Goal: Task Accomplishment & Management: Complete application form

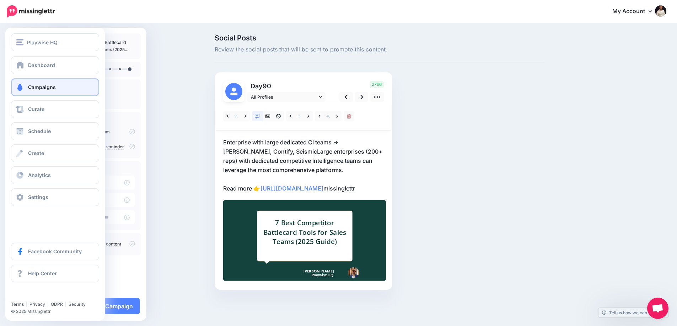
scroll to position [33, 0]
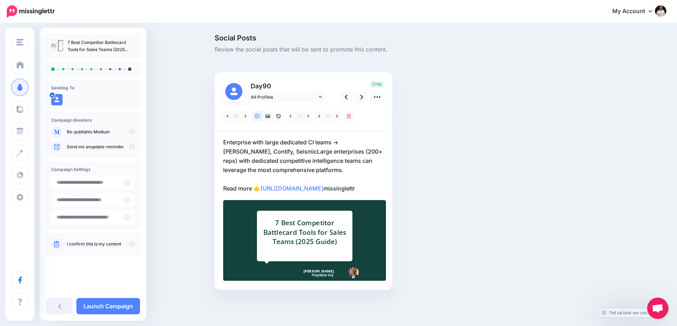
click at [274, 138] on p "Enterprise with large dedicated CI teams → Crayon, Contify, SeismicLarge enterp…" at bounding box center [303, 165] width 161 height 55
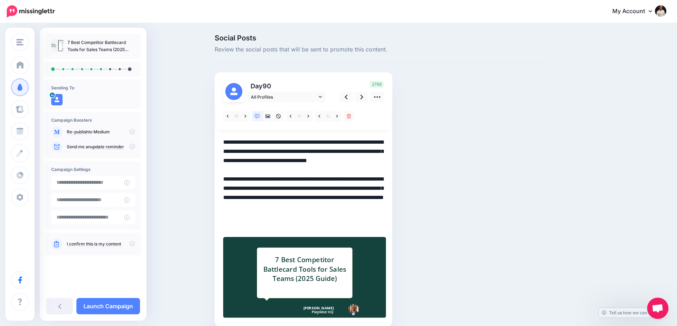
click at [301, 162] on textarea "**********" at bounding box center [303, 184] width 161 height 92
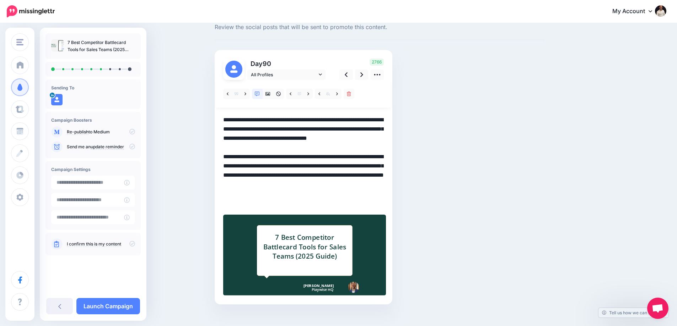
scroll to position [33, 0]
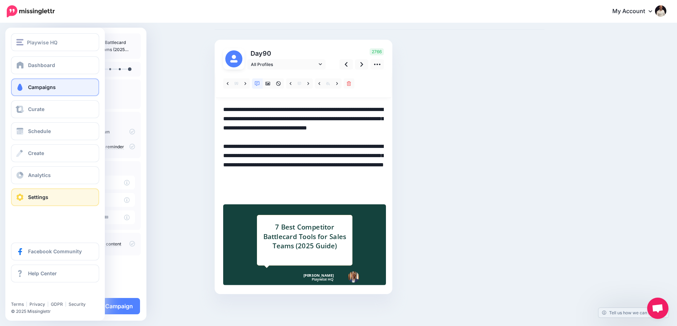
click at [39, 192] on link "Settings" at bounding box center [55, 198] width 88 height 18
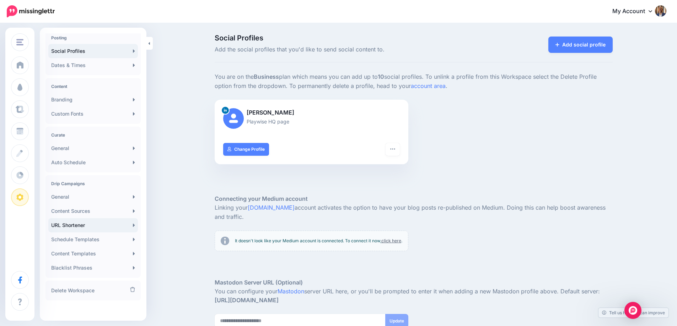
scroll to position [64, 0]
click at [80, 220] on link "URL Shortener" at bounding box center [93, 223] width 90 height 14
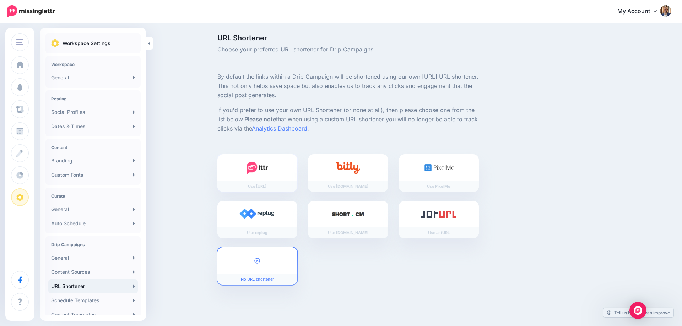
click at [230, 169] on div at bounding box center [257, 168] width 80 height 27
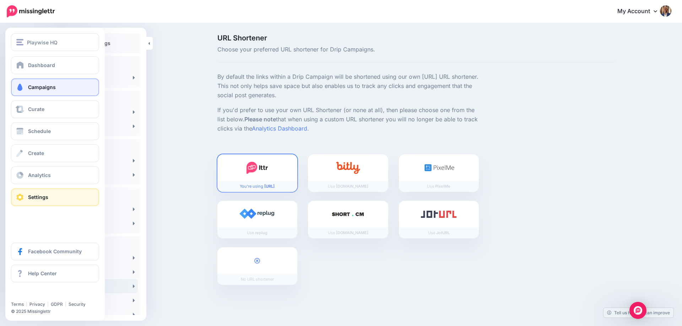
click at [30, 87] on span "Campaigns" at bounding box center [42, 87] width 28 height 6
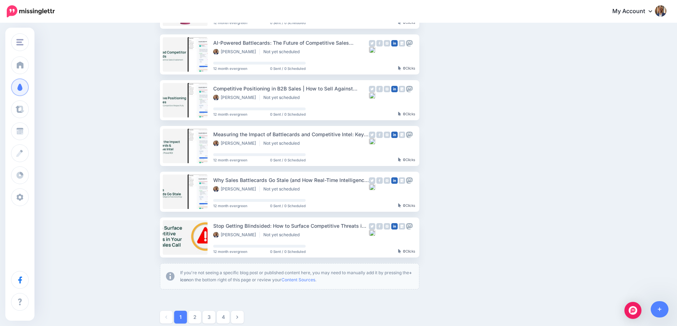
scroll to position [320, 0]
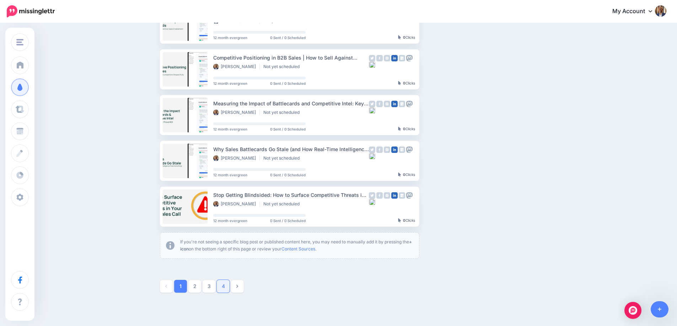
click at [227, 289] on link "4" at bounding box center [223, 286] width 13 height 13
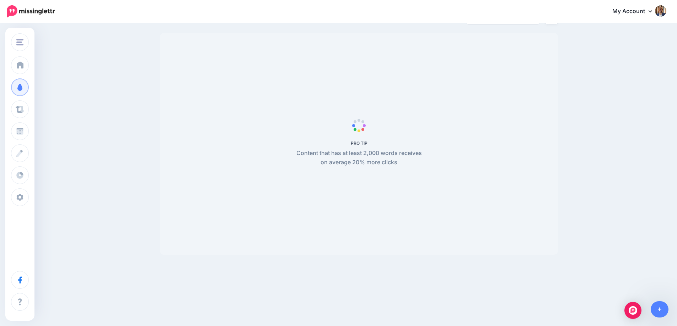
scroll to position [61, 0]
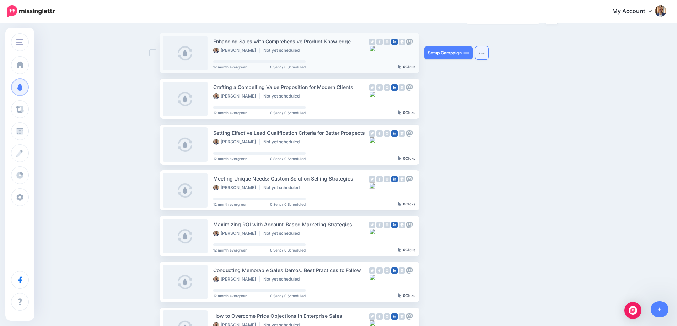
click at [488, 53] on button "button" at bounding box center [481, 53] width 13 height 13
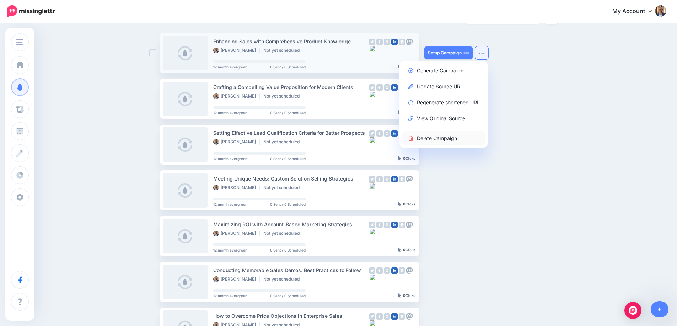
click at [441, 138] on link "Delete Campaign" at bounding box center [443, 138] width 83 height 14
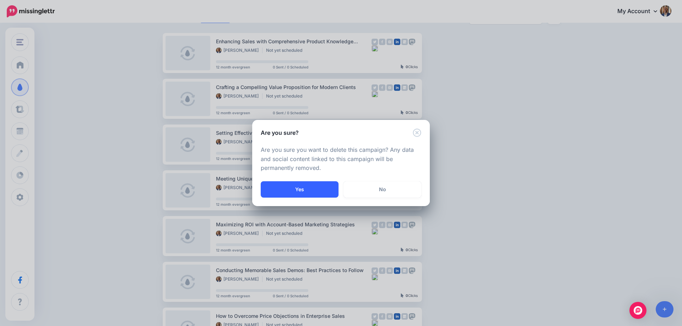
click at [325, 192] on button "Yes" at bounding box center [300, 190] width 78 height 16
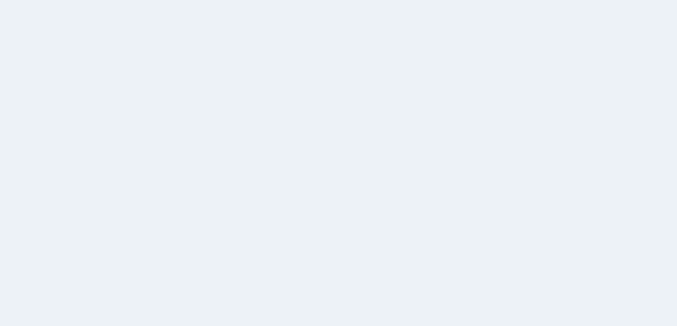
scroll to position [61, 0]
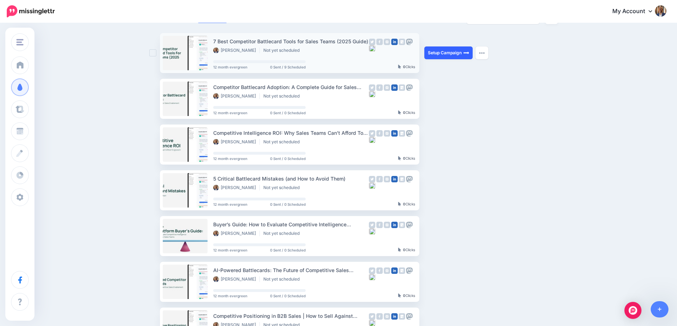
click at [444, 52] on link "Setup Campaign" at bounding box center [448, 53] width 48 height 13
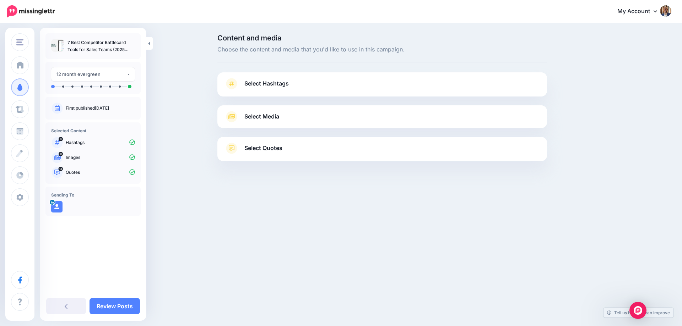
click at [310, 87] on link "Select Hashtags" at bounding box center [381, 87] width 315 height 18
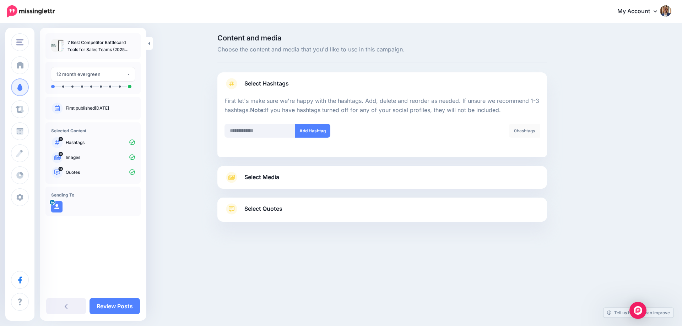
click at [280, 186] on div "Select Media Next, let's make sure we have the best media for this campaign. De…" at bounding box center [382, 177] width 330 height 23
click at [279, 180] on span "Select Media" at bounding box center [261, 178] width 35 height 10
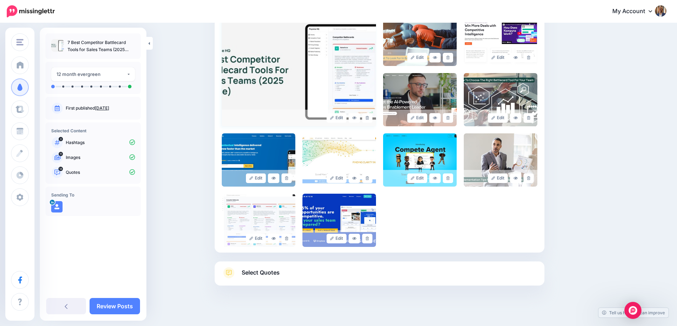
scroll to position [178, 0]
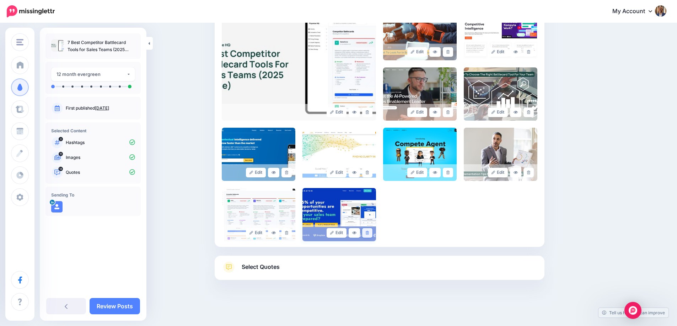
click at [369, 233] on icon at bounding box center [367, 233] width 3 height 4
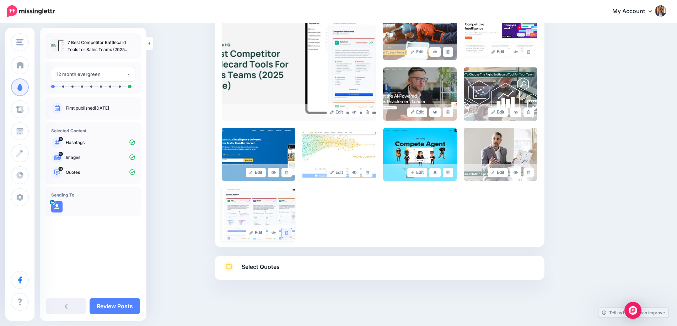
click at [292, 234] on link at bounding box center [286, 233] width 10 height 10
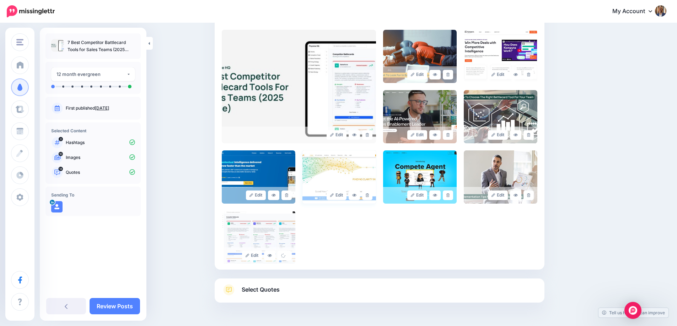
scroll to position [118, 0]
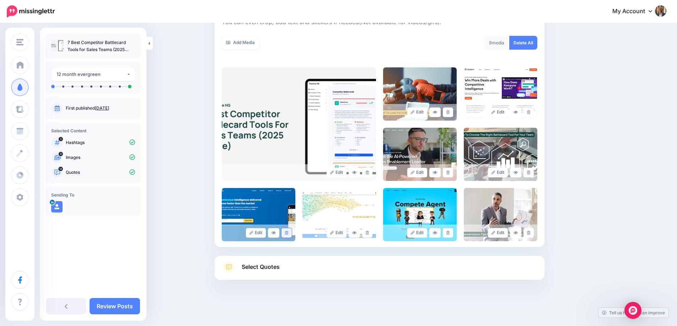
click at [288, 234] on icon at bounding box center [286, 233] width 3 height 4
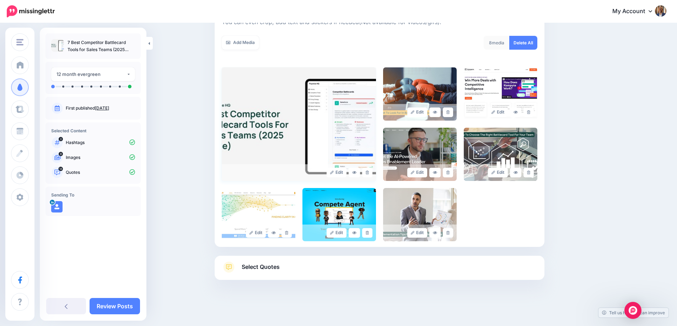
click at [298, 114] on img at bounding box center [299, 124] width 154 height 114
click at [292, 235] on link at bounding box center [286, 233] width 10 height 10
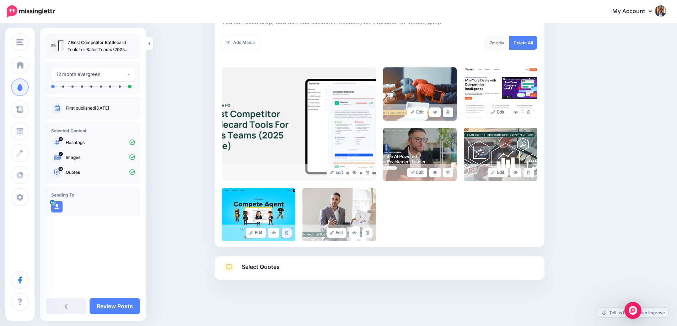
click at [290, 235] on link at bounding box center [286, 233] width 10 height 10
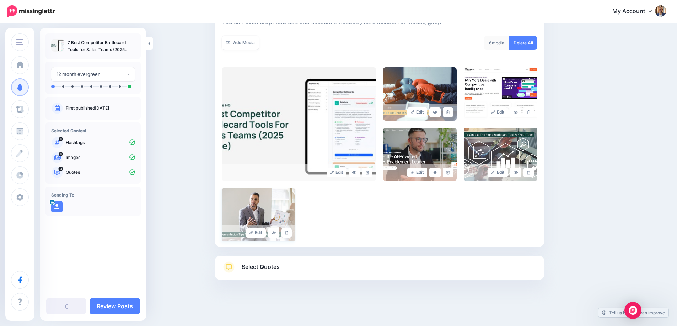
click at [287, 229] on link at bounding box center [286, 233] width 10 height 10
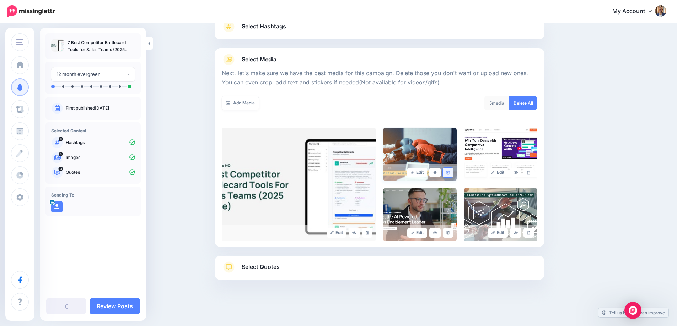
click at [452, 169] on link at bounding box center [448, 173] width 10 height 10
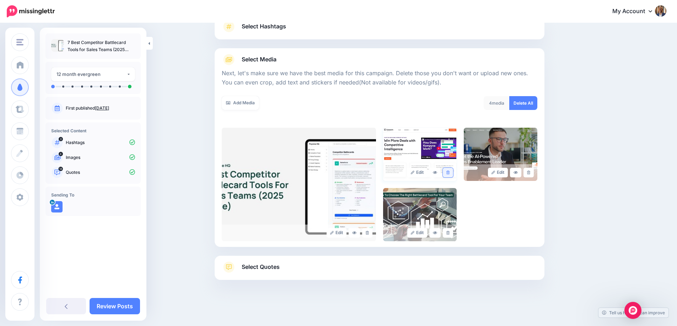
click at [452, 170] on link at bounding box center [448, 173] width 10 height 10
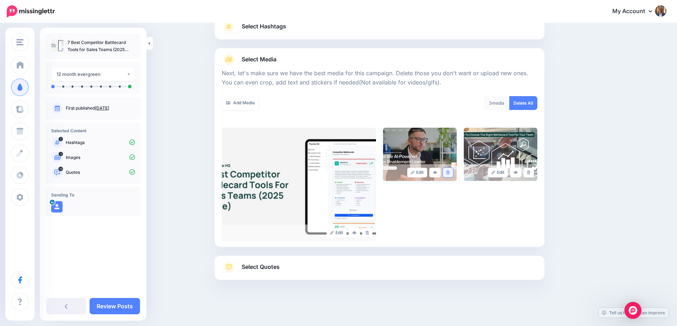
click at [452, 174] on link at bounding box center [448, 173] width 10 height 10
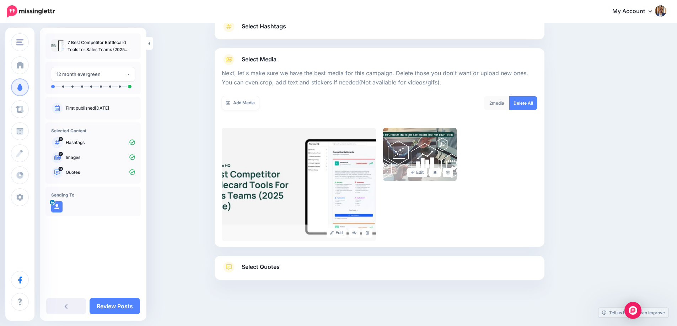
click at [452, 174] on link at bounding box center [448, 173] width 10 height 10
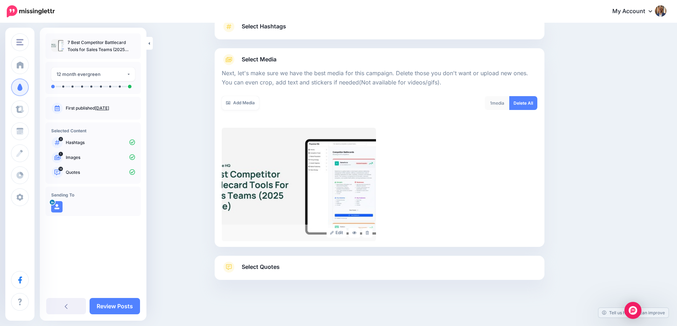
click at [335, 270] on link "Select Quotes" at bounding box center [379, 271] width 315 height 18
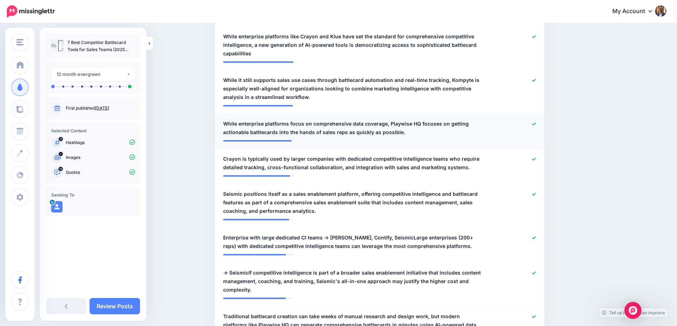
scroll to position [15, 0]
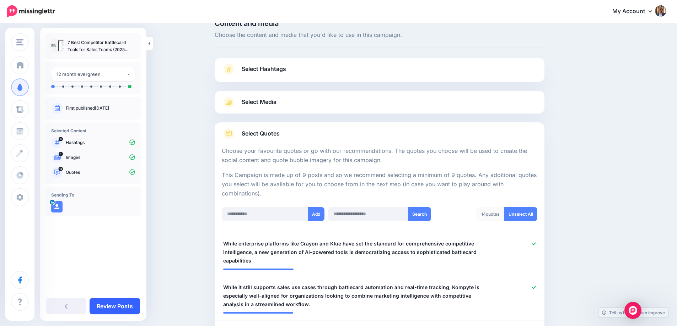
click at [125, 303] on link "Review Posts" at bounding box center [115, 306] width 50 height 16
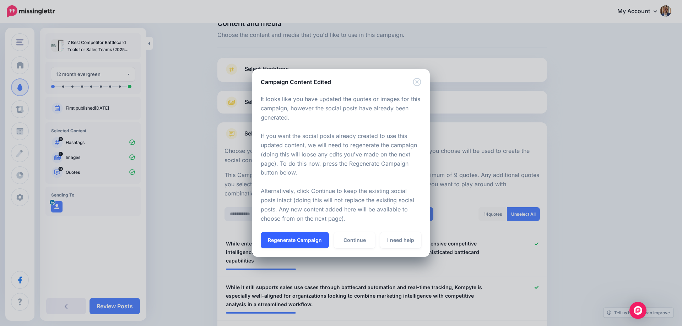
click at [285, 242] on button "Regenerate Campaign" at bounding box center [295, 240] width 68 height 16
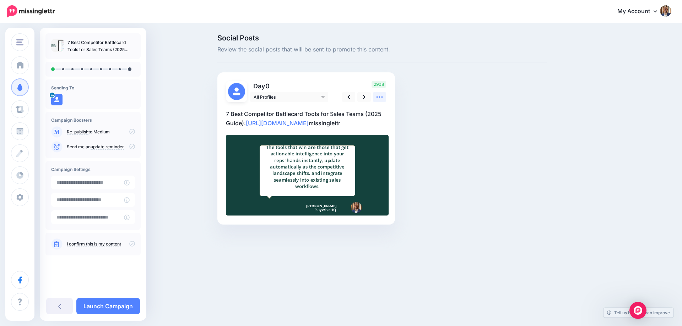
click at [381, 98] on icon at bounding box center [379, 96] width 7 height 7
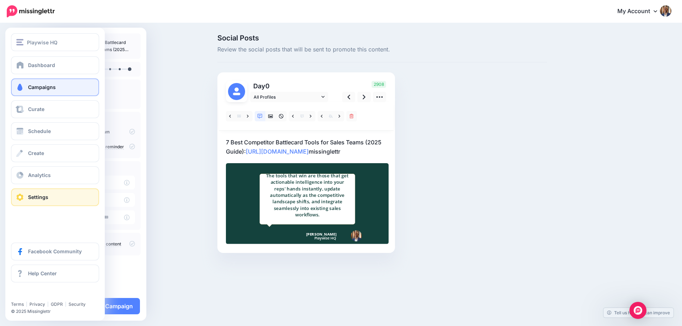
click at [24, 199] on span at bounding box center [19, 197] width 9 height 7
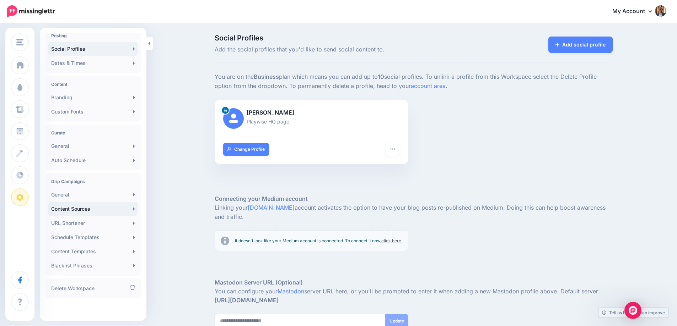
scroll to position [64, 0]
click at [95, 221] on link "URL Shortener" at bounding box center [93, 223] width 90 height 14
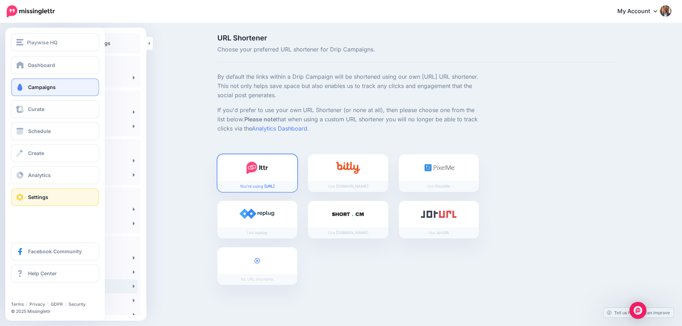
click at [34, 88] on span "Campaigns" at bounding box center [42, 87] width 28 height 6
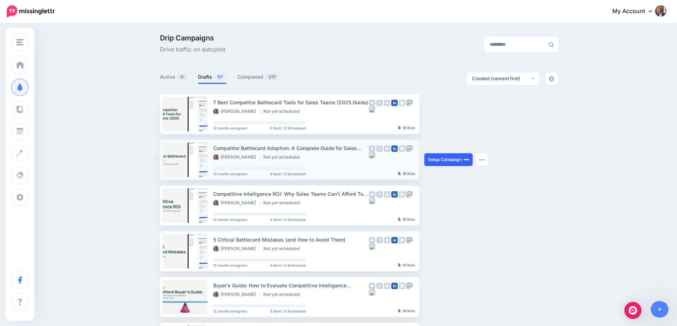
click at [453, 154] on link "Setup Campaign" at bounding box center [448, 159] width 48 height 13
click at [450, 159] on link "Setup Campaign" at bounding box center [448, 159] width 48 height 13
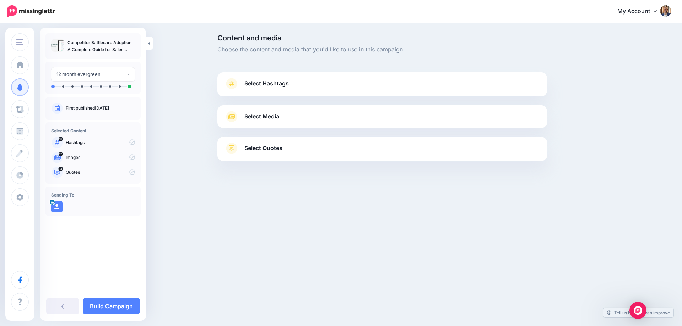
click at [323, 85] on link "Select Hashtags" at bounding box center [381, 87] width 315 height 18
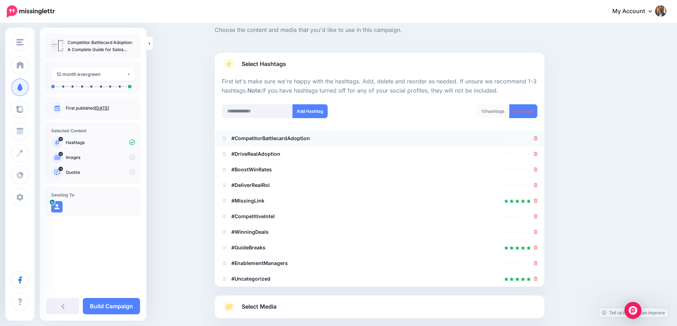
scroll to position [36, 0]
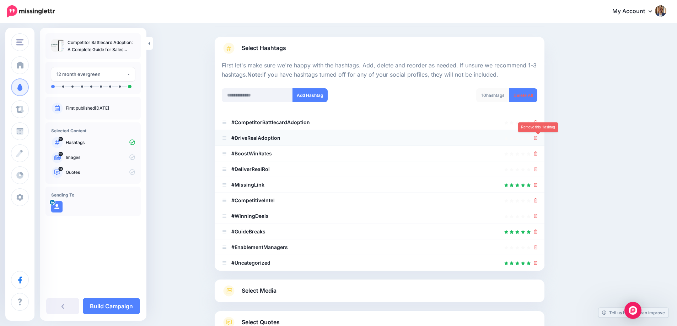
click at [537, 140] on icon at bounding box center [536, 138] width 4 height 4
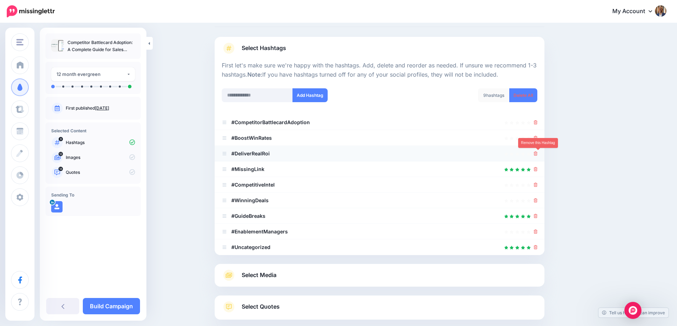
click at [537, 153] on icon at bounding box center [536, 154] width 4 height 4
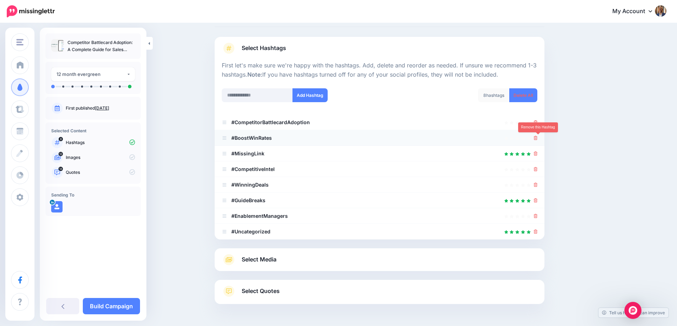
click at [537, 136] on icon at bounding box center [536, 138] width 4 height 4
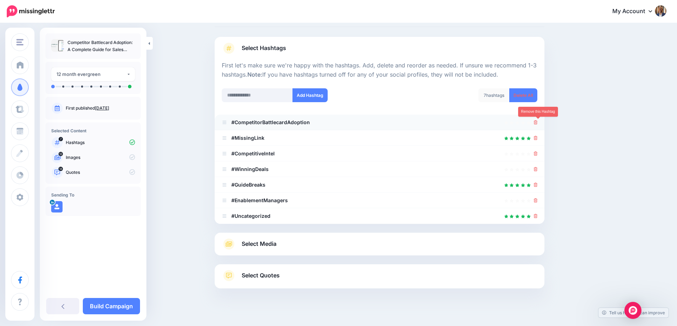
click at [537, 121] on icon at bounding box center [536, 122] width 4 height 4
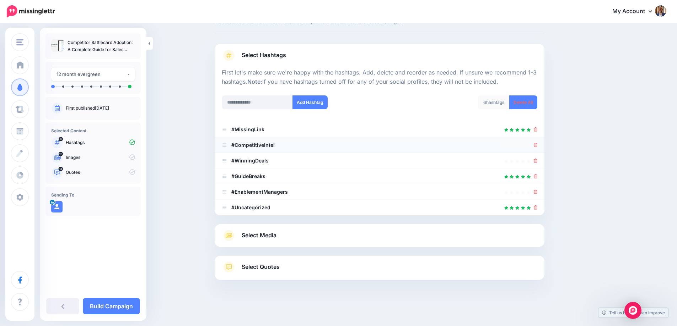
scroll to position [28, 0]
click at [537, 129] on icon at bounding box center [536, 130] width 4 height 4
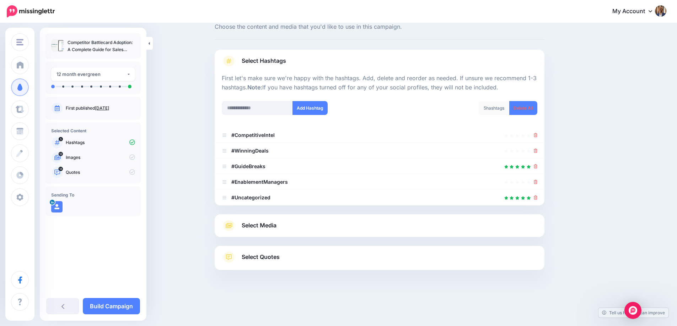
scroll to position [23, 0]
click at [537, 167] on icon at bounding box center [536, 166] width 4 height 4
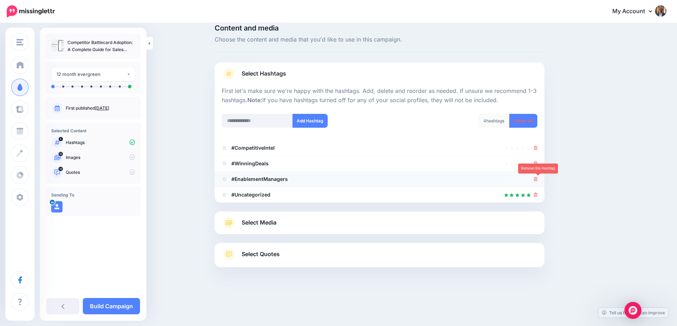
click at [537, 181] on icon at bounding box center [536, 179] width 4 height 4
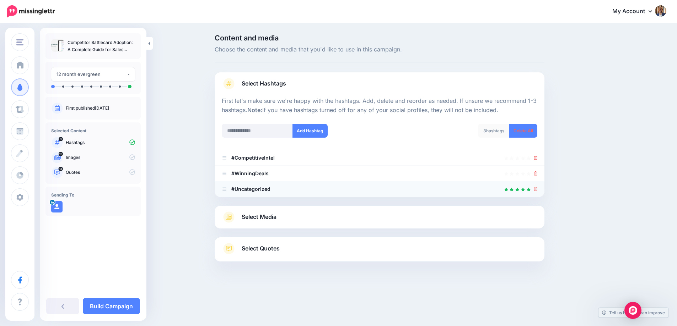
scroll to position [0, 0]
click at [539, 189] on icon at bounding box center [538, 189] width 4 height 4
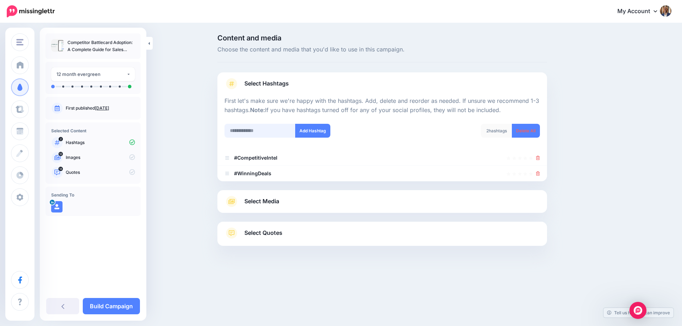
click at [267, 132] on input "text" at bounding box center [259, 131] width 71 height 14
type input "**********"
click at [304, 132] on button "Add Hashtag" at bounding box center [312, 131] width 35 height 14
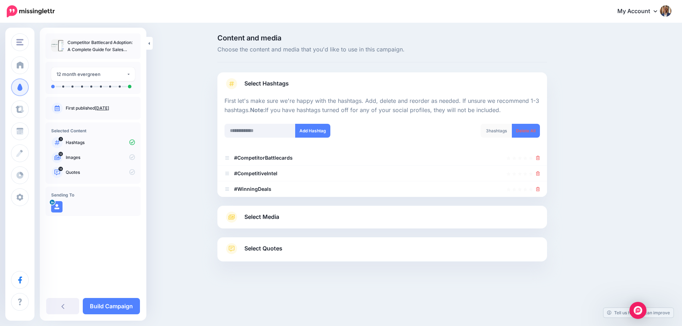
click at [385, 212] on link "Select Media" at bounding box center [381, 217] width 315 height 11
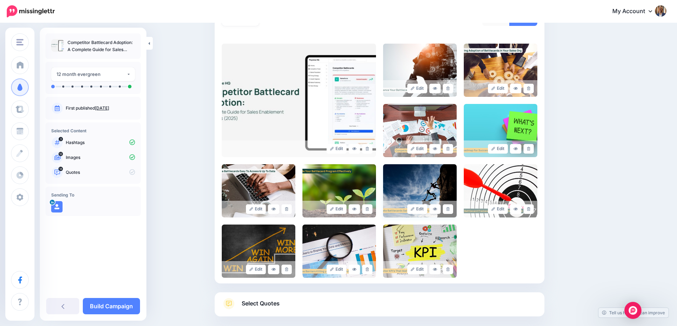
scroll to position [142, 0]
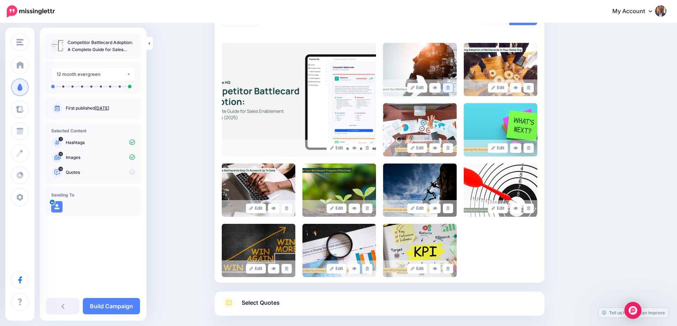
click at [452, 90] on link at bounding box center [448, 88] width 10 height 10
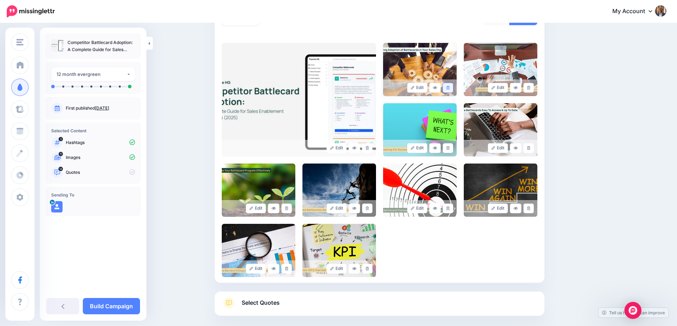
click at [452, 89] on link at bounding box center [448, 88] width 10 height 10
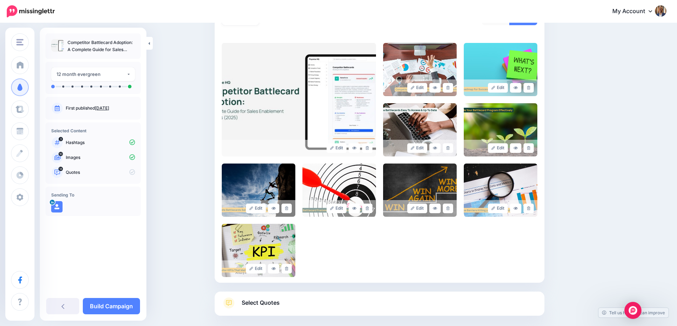
click at [452, 89] on link at bounding box center [448, 88] width 10 height 10
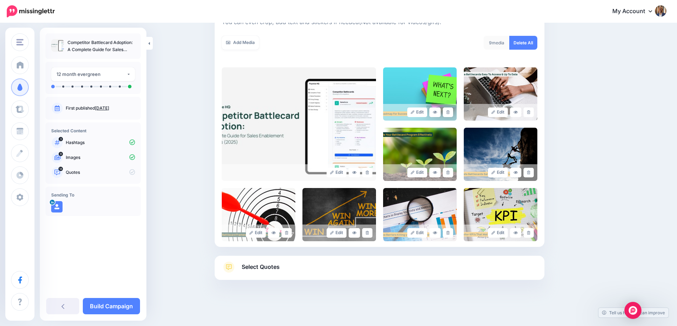
click at [322, 271] on link "Select Quotes" at bounding box center [379, 271] width 315 height 18
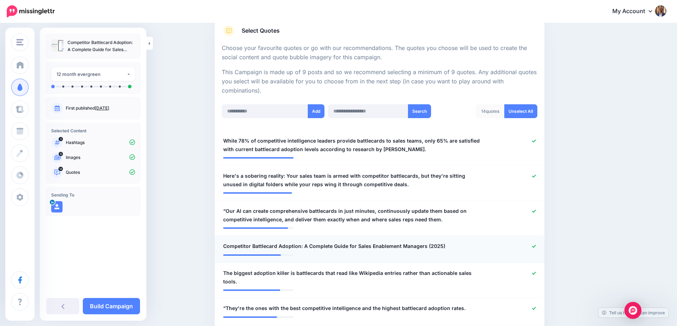
scroll to position [331, 0]
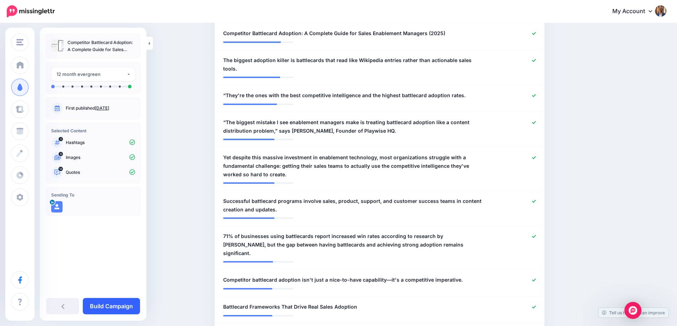
click at [135, 312] on link "Build Campaign" at bounding box center [111, 306] width 57 height 16
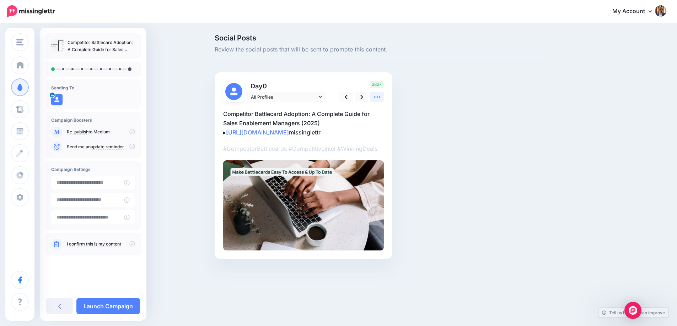
click at [381, 97] on icon at bounding box center [376, 96] width 7 height 7
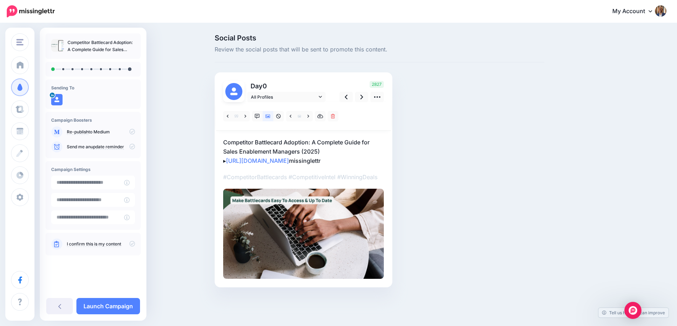
click at [363, 166] on p "Competitor Battlecard Adoption: A Complete Guide for Sales Enablement Managers …" at bounding box center [303, 152] width 161 height 28
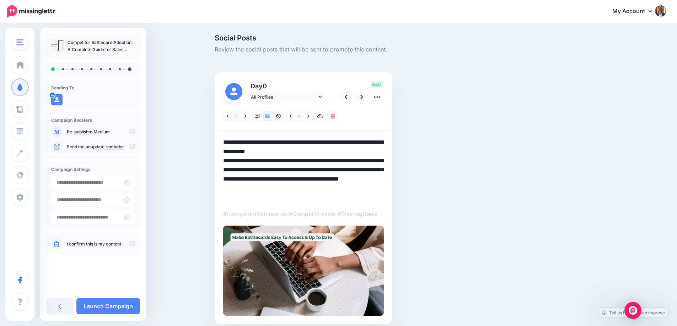
click at [228, 159] on textarea "**********" at bounding box center [303, 170] width 161 height 65
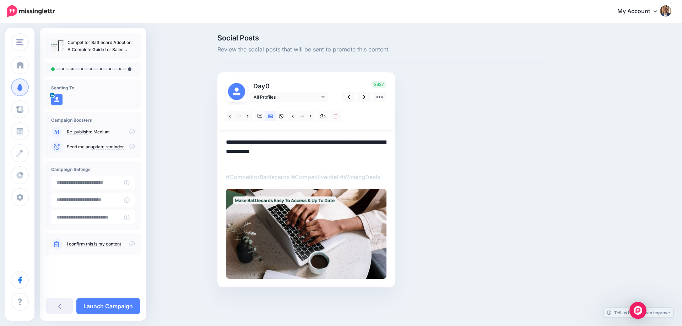
click at [357, 158] on textarea "**********" at bounding box center [306, 152] width 161 height 28
click at [318, 226] on img at bounding box center [306, 234] width 161 height 90
click at [280, 117] on icon at bounding box center [281, 116] width 5 height 5
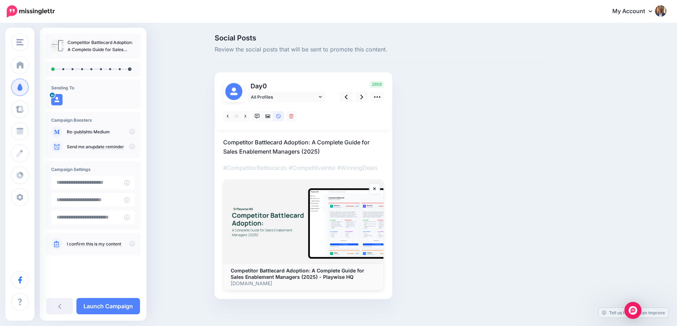
click at [329, 149] on p "Competitor Battlecard Adoption: A Complete Guide for Sales Enablement Managers …" at bounding box center [303, 147] width 161 height 18
drag, startPoint x: 326, startPoint y: 150, endPoint x: 216, endPoint y: 141, distance: 110.4
click at [216, 141] on div "Social Posts Review the social posts that will be sent to promote this content.…" at bounding box center [379, 177] width 340 height 286
paste textarea "**********"
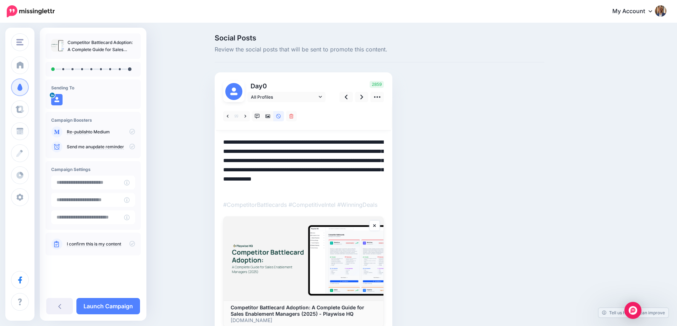
click at [291, 156] on textarea "**********" at bounding box center [303, 165] width 161 height 55
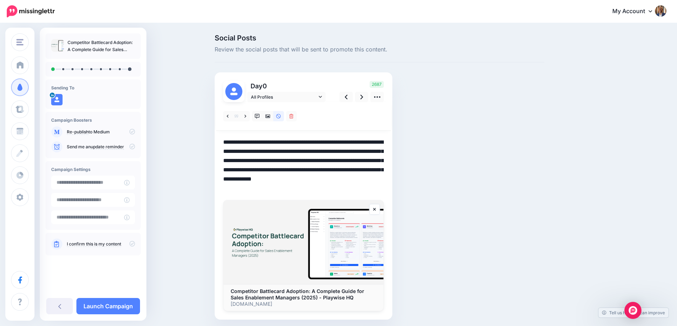
drag, startPoint x: 297, startPoint y: 149, endPoint x: 290, endPoint y: 149, distance: 7.5
click at [290, 149] on textarea "**********" at bounding box center [303, 165] width 161 height 55
click at [363, 98] on icon at bounding box center [361, 96] width 3 height 7
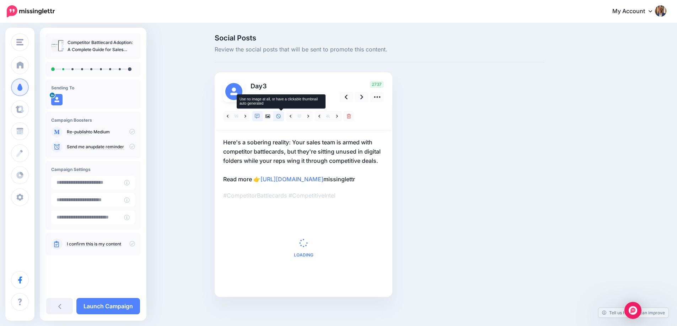
click at [281, 116] on icon at bounding box center [278, 116] width 5 height 5
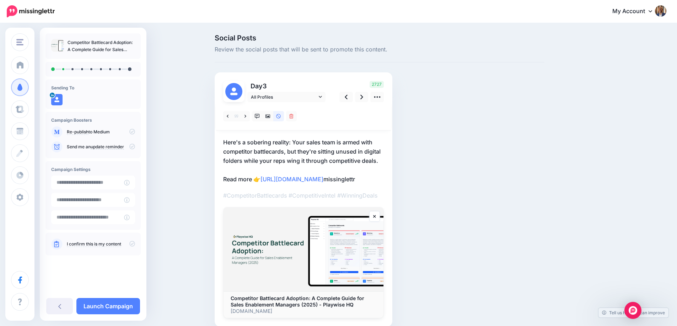
click at [384, 184] on p "Here's a sobering reality: Your sales team is armed with competitor battlecards…" at bounding box center [303, 161] width 161 height 46
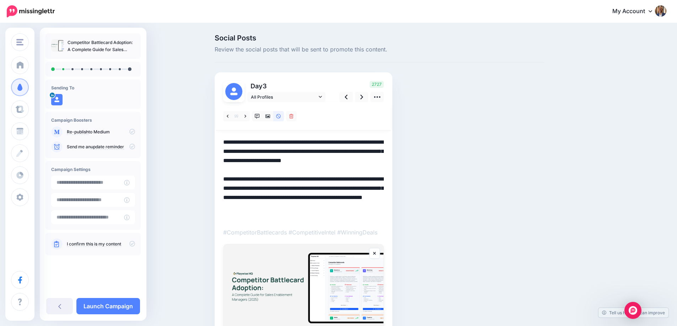
drag, startPoint x: 382, startPoint y: 215, endPoint x: 217, endPoint y: 140, distance: 181.5
click at [217, 140] on div "Day 3 All Profiles" at bounding box center [304, 218] width 178 height 292
paste textarea
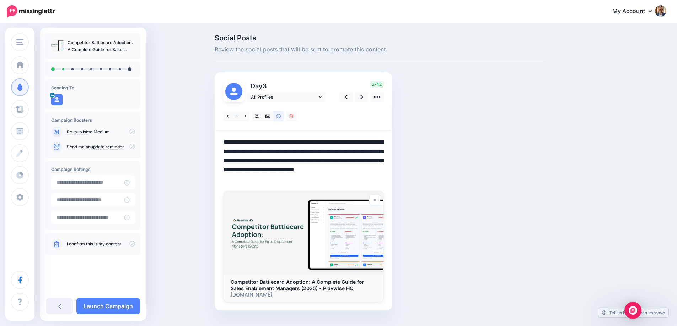
drag, startPoint x: 375, startPoint y: 161, endPoint x: 381, endPoint y: 160, distance: 5.7
click at [381, 160] on textarea "**********" at bounding box center [303, 161] width 161 height 46
click at [359, 98] on link at bounding box center [361, 97] width 13 height 10
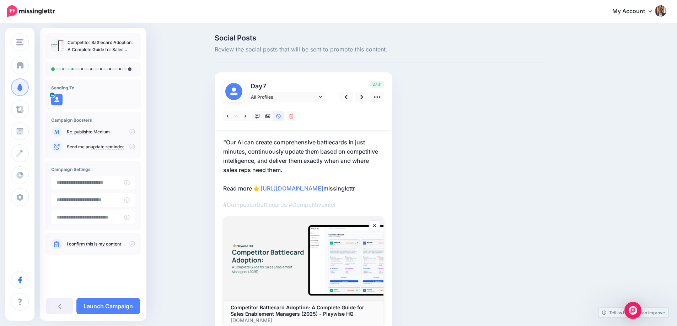
click at [384, 193] on p "“Our AI can create comprehensive battlecards in just minutes, continuously upda…" at bounding box center [303, 165] width 161 height 55
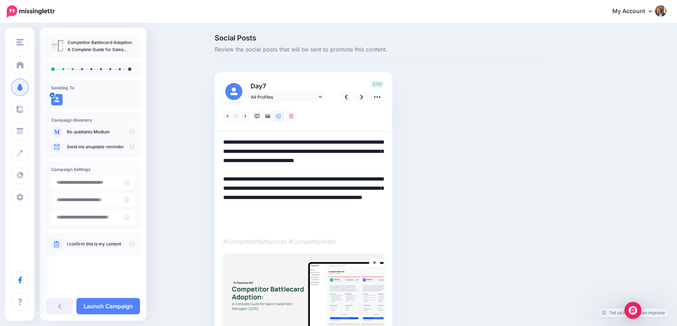
drag, startPoint x: 385, startPoint y: 228, endPoint x: 198, endPoint y: 124, distance: 213.8
click at [198, 124] on div "Social Posts Review the social posts that will be sent to promote this content.…" at bounding box center [338, 215] width 677 height 382
paste textarea
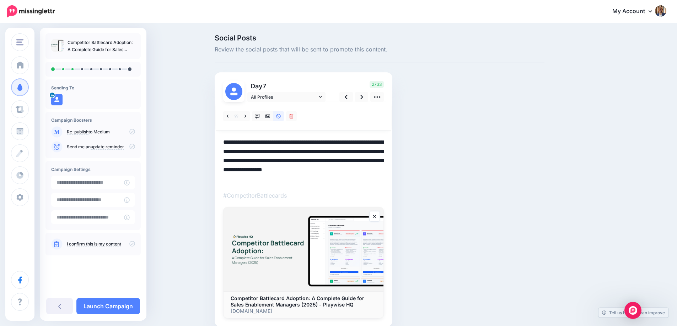
click at [330, 144] on textarea "**********" at bounding box center [303, 161] width 161 height 46
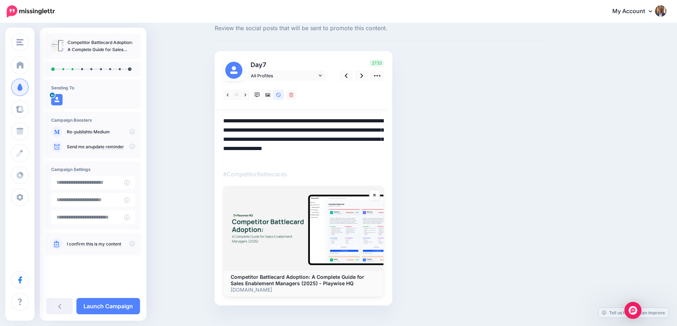
scroll to position [33, 0]
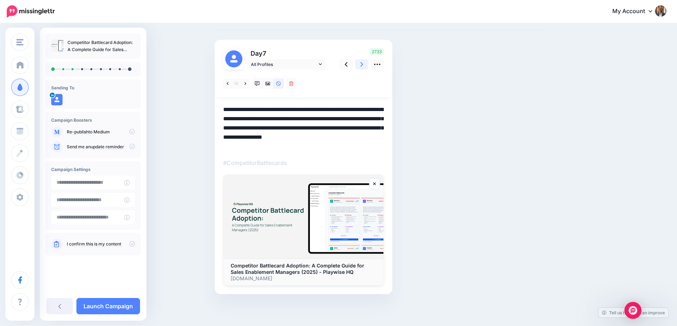
click at [363, 62] on icon at bounding box center [361, 64] width 3 height 7
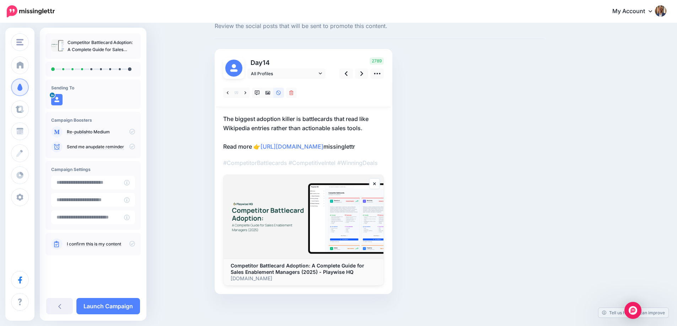
click at [383, 151] on p "The biggest adoption killer is battlecards that read like Wikipedia entries rat…" at bounding box center [303, 132] width 161 height 37
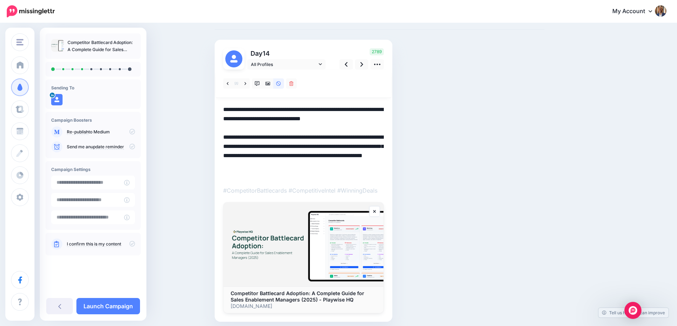
drag, startPoint x: 384, startPoint y: 177, endPoint x: 223, endPoint y: 104, distance: 177.1
click at [223, 104] on div "Day 14 All Profiles" at bounding box center [304, 181] width 178 height 282
paste textarea
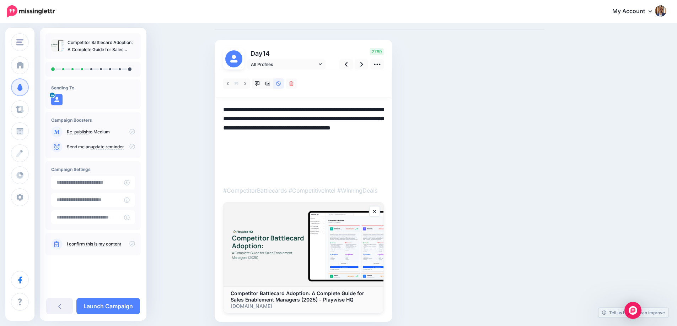
scroll to position [23, 0]
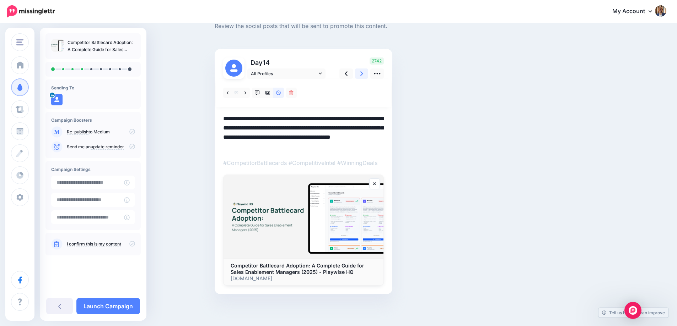
click at [358, 77] on link at bounding box center [361, 74] width 13 height 10
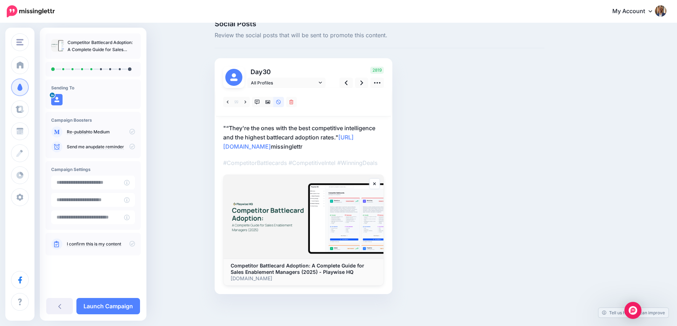
click at [384, 151] on p ""“They're the ones with the best competitive intelligence and the highest battl…" at bounding box center [303, 138] width 161 height 28
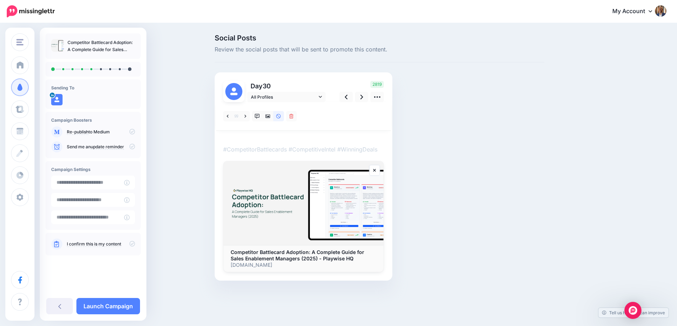
scroll to position [0, 0]
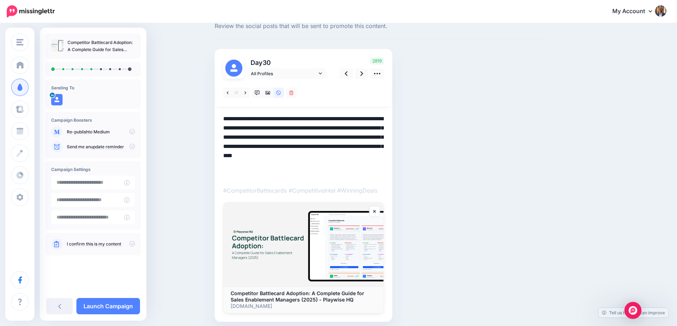
drag, startPoint x: 385, startPoint y: 172, endPoint x: 220, endPoint y: 112, distance: 175.2
click at [220, 112] on div "Day 30 All Profiles" at bounding box center [304, 185] width 178 height 273
paste textarea
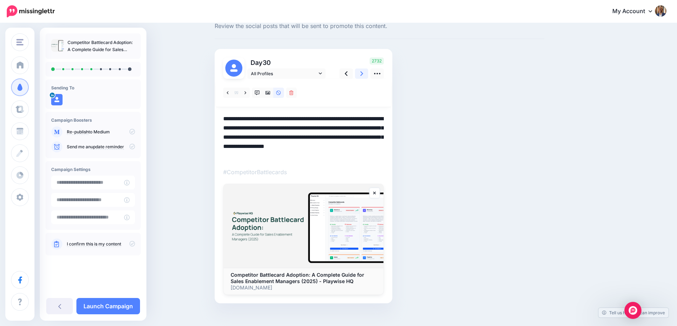
click at [362, 77] on link at bounding box center [361, 74] width 13 height 10
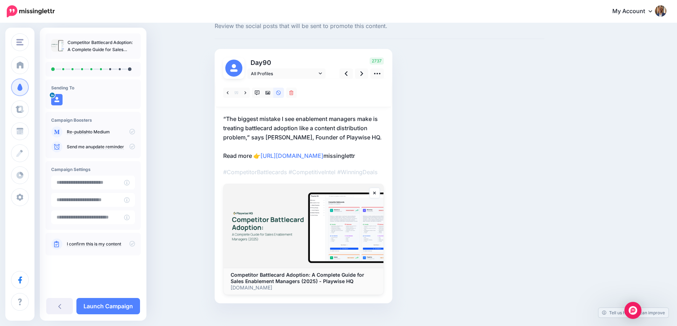
click at [221, 118] on div "Day 90 All Profiles" at bounding box center [304, 176] width 178 height 255
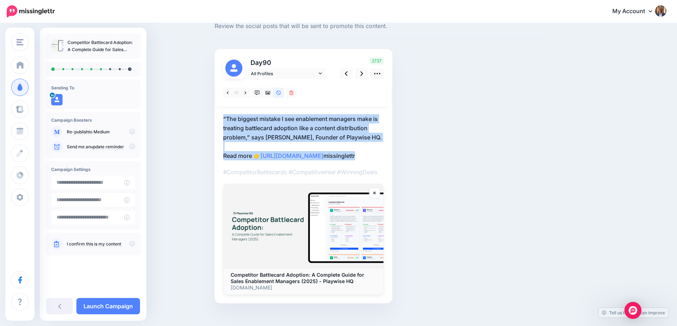
drag, startPoint x: 226, startPoint y: 117, endPoint x: 383, endPoint y: 194, distance: 174.8
click at [383, 161] on p "“The biggest mistake I see enablement managers make is treating battlecard adop…" at bounding box center [303, 137] width 161 height 46
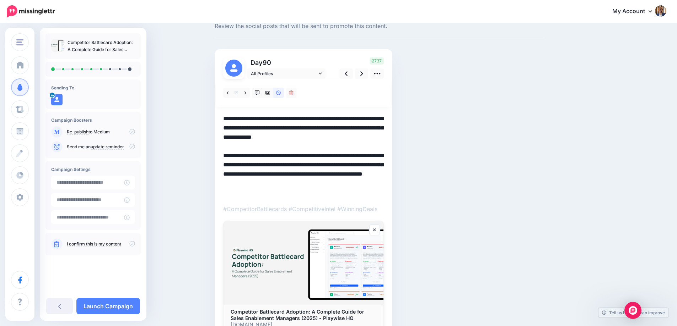
paste textarea "**********"
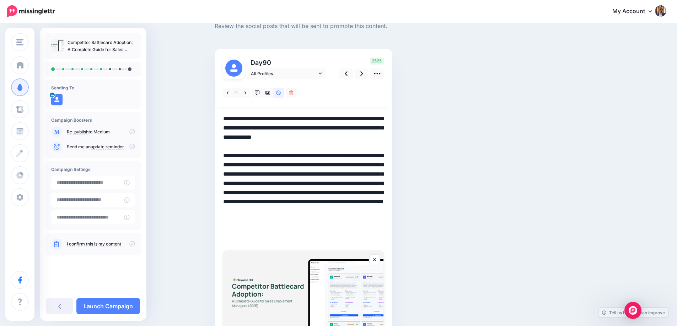
paste textarea
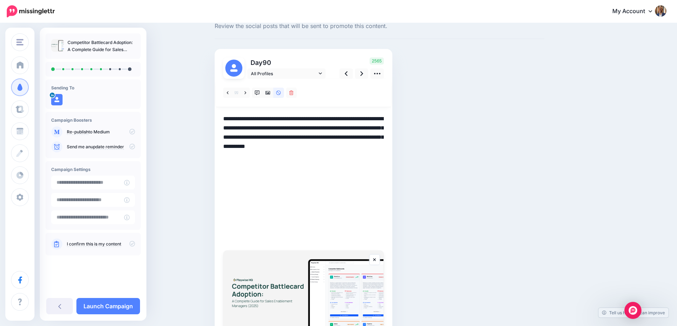
scroll to position [16, 0]
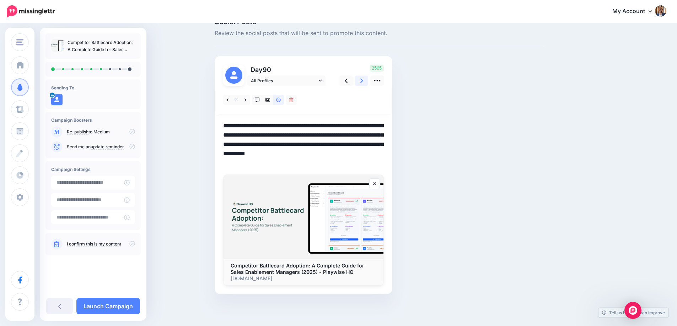
click at [363, 83] on icon at bounding box center [361, 80] width 3 height 7
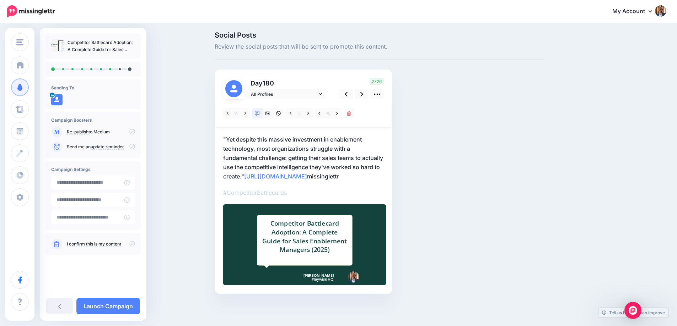
click at [320, 135] on p ""Yet despite this massive investment in enablement technology, most organizatio…" at bounding box center [303, 158] width 161 height 46
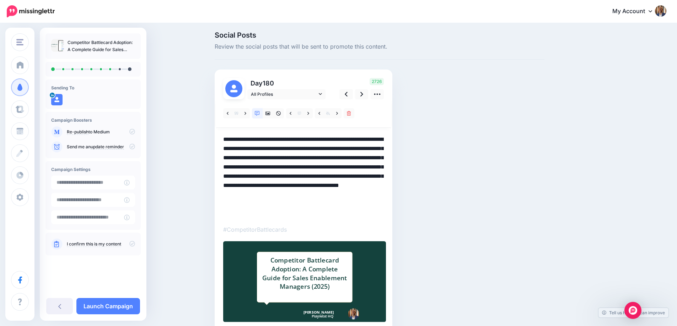
click at [336, 155] on textarea "**********" at bounding box center [303, 176] width 161 height 83
click at [281, 115] on icon at bounding box center [278, 113] width 5 height 5
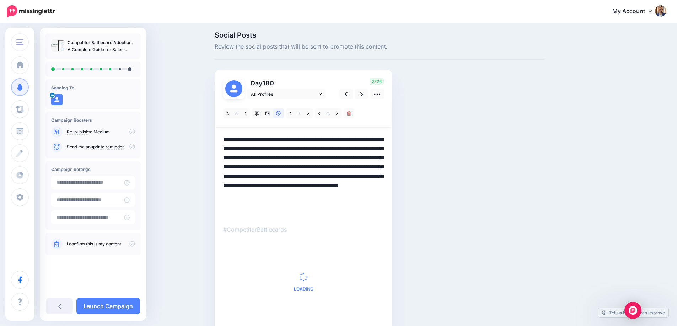
click at [300, 157] on textarea "**********" at bounding box center [303, 176] width 161 height 83
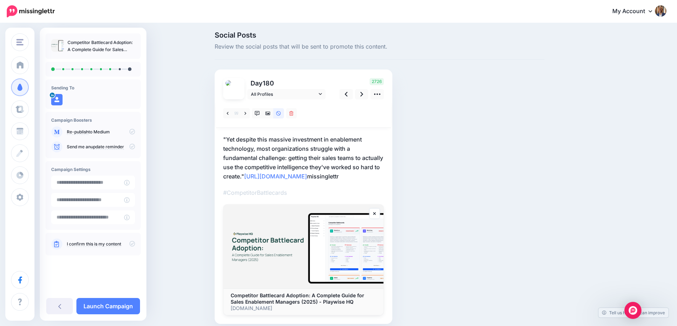
click at [301, 152] on p ""Yet despite this massive investment in enablement technology, most organizatio…" at bounding box center [303, 158] width 161 height 46
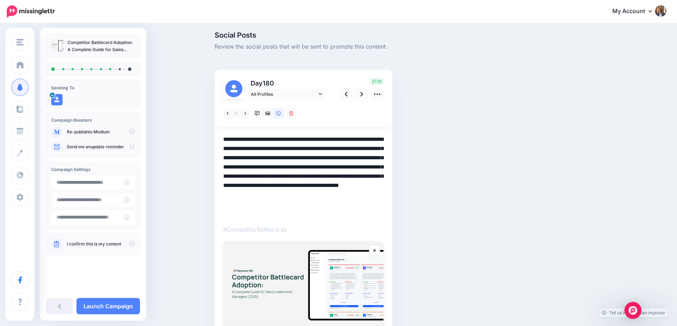
paste textarea
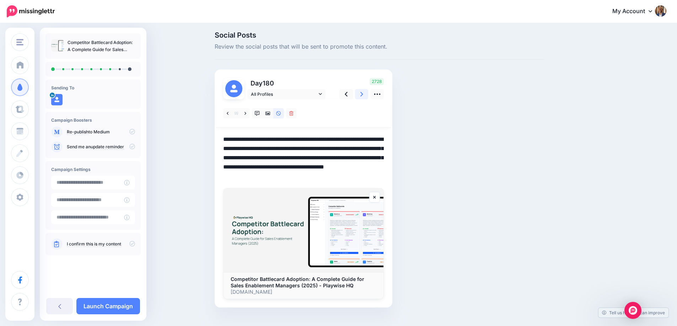
click at [362, 97] on link at bounding box center [361, 94] width 13 height 10
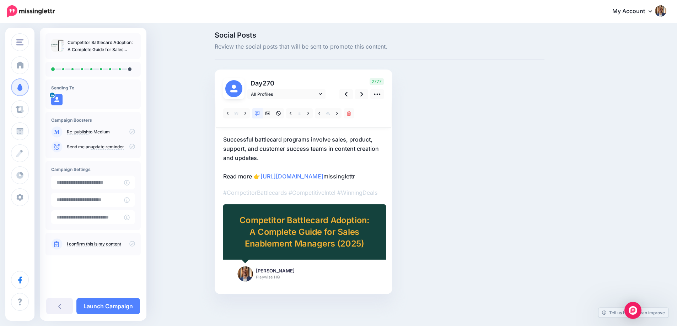
click at [269, 145] on p "Successful battlecard programs involve sales, product, support, and customer su…" at bounding box center [303, 158] width 161 height 46
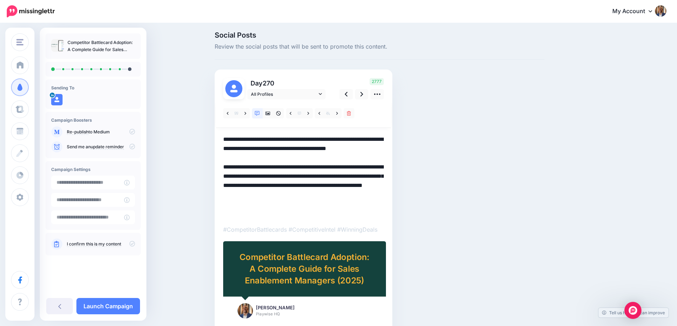
click at [275, 147] on textarea "**********" at bounding box center [303, 176] width 161 height 83
paste textarea
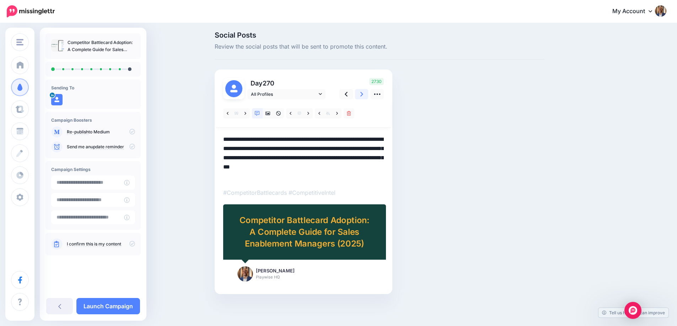
click at [363, 95] on icon at bounding box center [361, 94] width 3 height 5
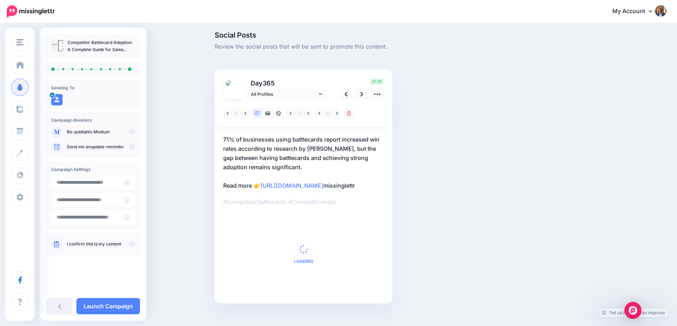
click at [271, 158] on p "71% of businesses using battlecards report increased win rates according to res…" at bounding box center [303, 162] width 161 height 55
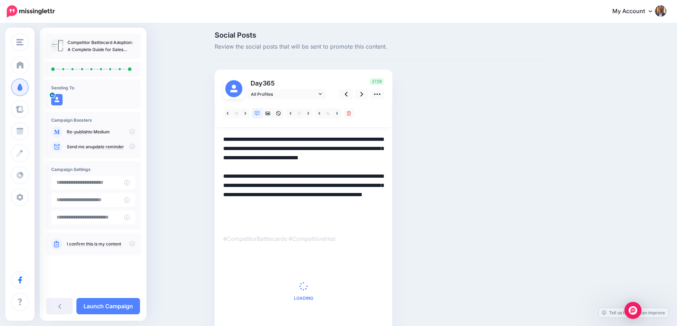
click at [287, 156] on textarea "**********" at bounding box center [303, 181] width 161 height 92
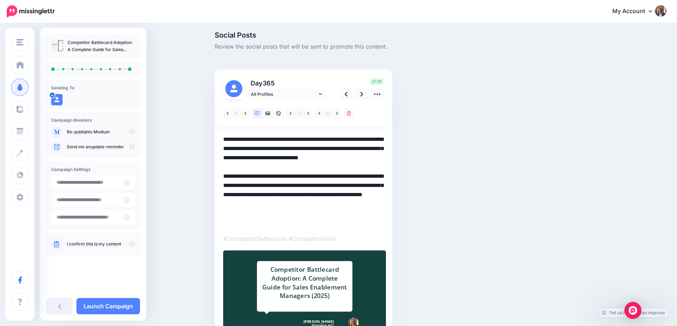
paste textarea
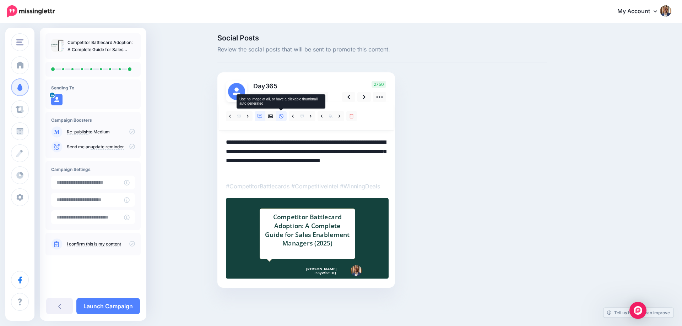
type textarea "**********"
click at [284, 115] on link at bounding box center [281, 116] width 11 height 10
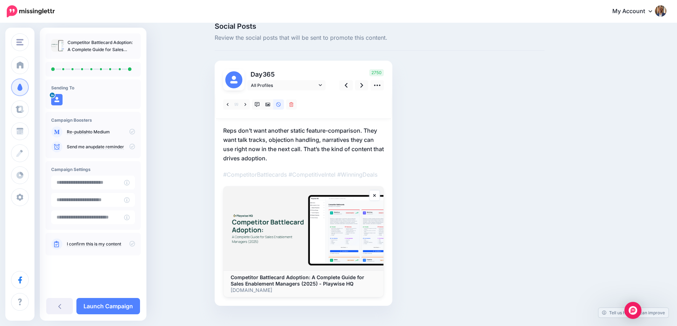
scroll to position [23, 0]
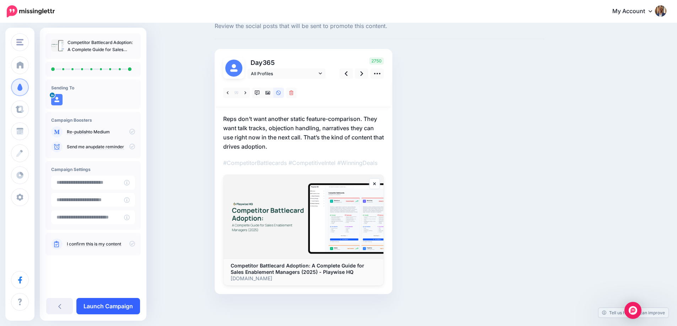
click at [128, 302] on link "Launch Campaign" at bounding box center [108, 306] width 64 height 16
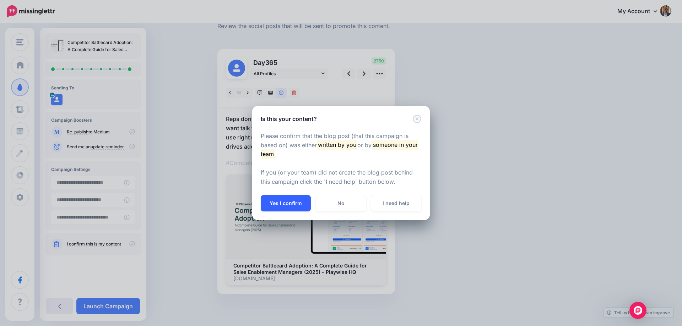
click at [274, 202] on button "Yes I confirm" at bounding box center [286, 203] width 50 height 16
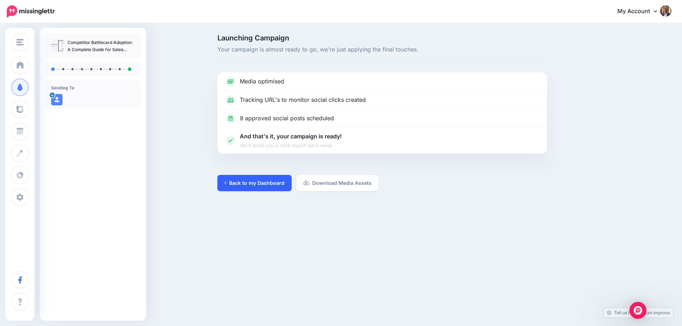
click at [254, 186] on link "Back to my Dashboard" at bounding box center [254, 183] width 74 height 16
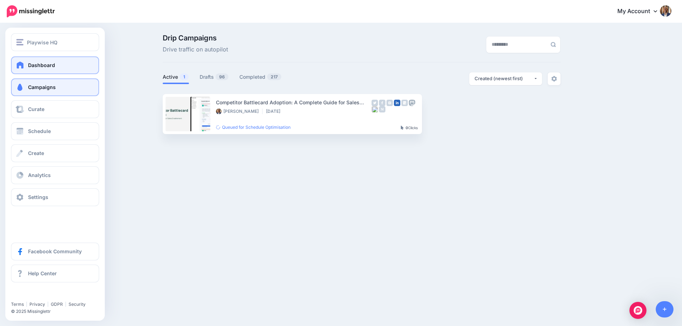
click at [39, 64] on span "Dashboard" at bounding box center [41, 65] width 27 height 6
click at [44, 87] on span "Campaigns" at bounding box center [42, 87] width 28 height 6
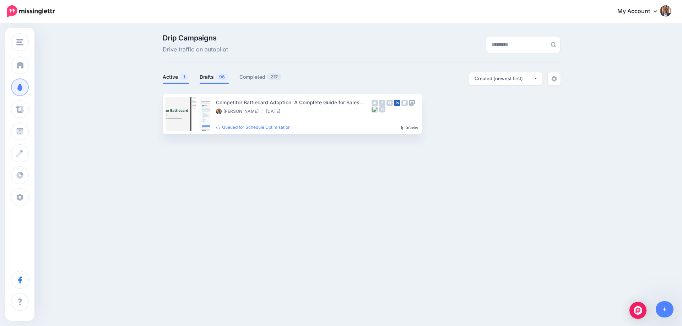
click at [208, 75] on link "Drafts 96" at bounding box center [214, 77] width 29 height 9
click at [211, 79] on link "Drafts 96" at bounding box center [214, 77] width 29 height 9
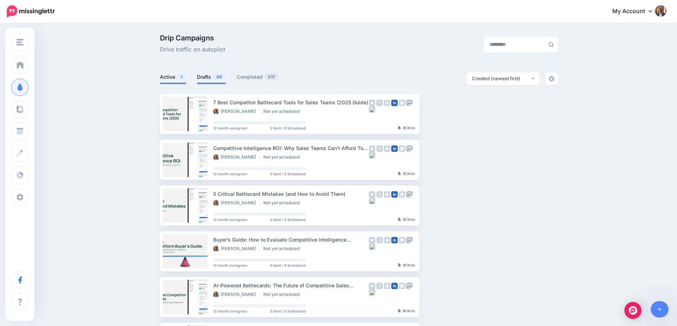
click at [173, 74] on link "Active 1" at bounding box center [173, 77] width 26 height 9
